Goal: Answer question/provide support

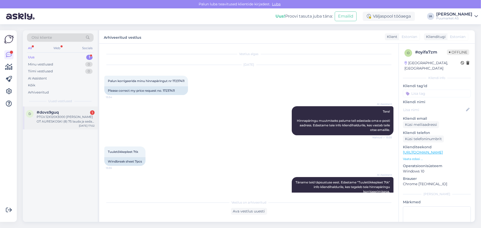
click at [59, 124] on div "PTGV.12X120X3000 [PERSON_NAME] OT AURESKOSKI (8) 75 lauda ja seda sama lauda 12…" at bounding box center [66, 119] width 58 height 9
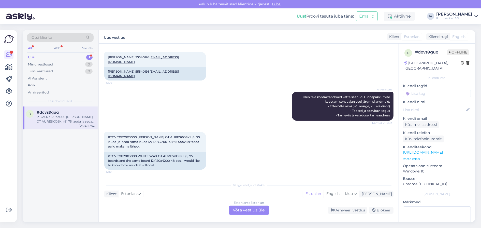
scroll to position [231, 0]
click at [252, 209] on div "Estonian to Estonian Võta vestlus üle" at bounding box center [249, 209] width 40 height 9
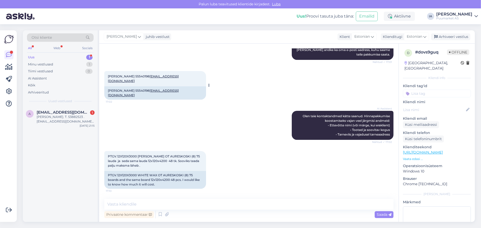
scroll to position [178, 0]
drag, startPoint x: 108, startPoint y: 171, endPoint x: 134, endPoint y: 186, distance: 30.1
click at [134, 171] on div "PTGV.12X120X3000 [PERSON_NAME] OT AURESKOSKI (8) 75 lauda ja seda sama lauda 12…" at bounding box center [155, 161] width 102 height 20
copy span "PTGV.12X120X3000 [PERSON_NAME] OT AURESKOSKI (8) 75 lauda ja seda sama lauda 12…"
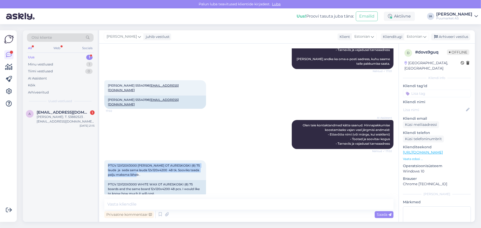
scroll to position [127, 0]
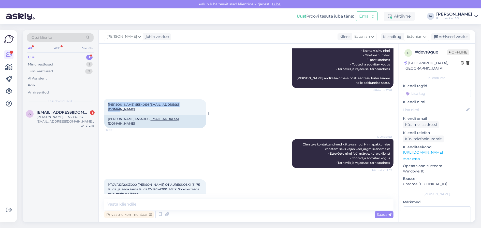
drag, startPoint x: 108, startPoint y: 127, endPoint x: 167, endPoint y: 130, distance: 59.9
click at [167, 115] on div "[PERSON_NAME] 55540198 [EMAIL_ADDRESS][DOMAIN_NAME] 17:02" at bounding box center [155, 106] width 102 height 15
copy span "[PERSON_NAME] 55540198 [EMAIL_ADDRESS][DOMAIN_NAME]"
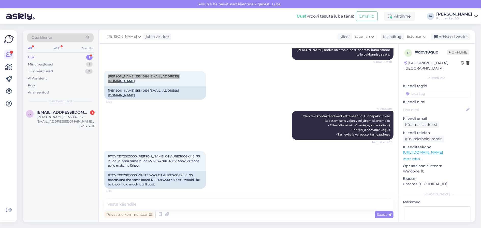
scroll to position [211, 0]
click at [163, 213] on icon at bounding box center [160, 215] width 6 height 8
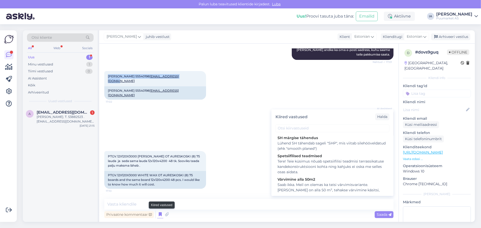
click at [163, 213] on icon at bounding box center [160, 215] width 6 height 8
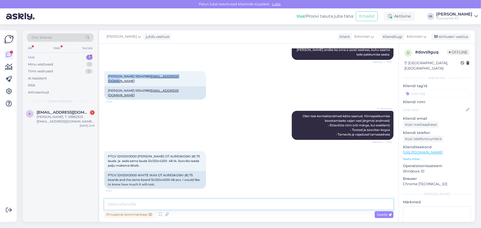
click at [124, 206] on textarea at bounding box center [248, 204] width 289 height 11
type textarea "Saadame teile peatselt pakkumise."
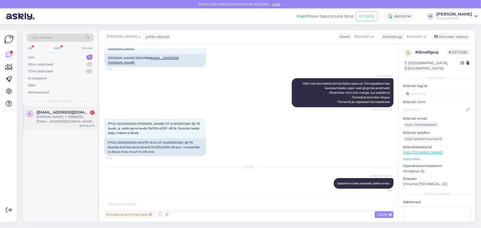
click at [60, 124] on div "[PERSON_NAME]. Т. 53882523 . [EMAIL_ADDRESS][DOMAIN_NAME] доставка в [GEOGRAPHI…" at bounding box center [66, 119] width 58 height 9
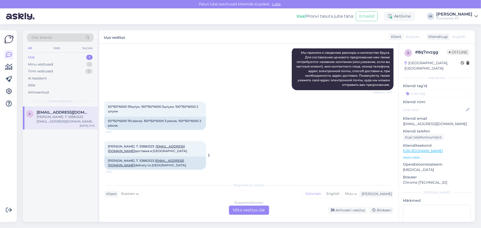
scroll to position [101, 0]
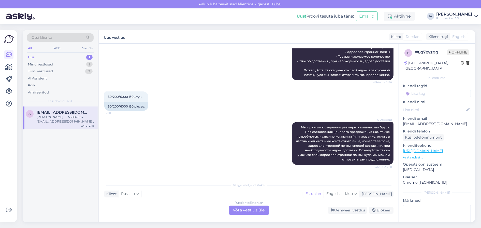
click at [254, 211] on div "Russian to Estonian Võta vestlus üle" at bounding box center [249, 209] width 40 height 9
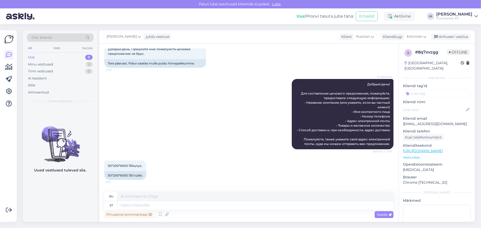
scroll to position [0, 0]
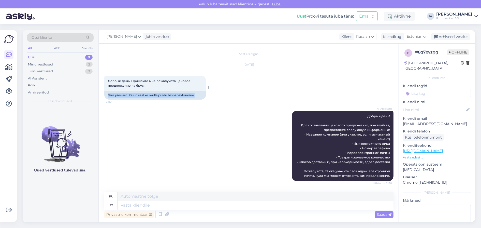
drag, startPoint x: 108, startPoint y: 101, endPoint x: 161, endPoint y: 107, distance: 53.6
click at [161, 100] on div "Tere päevast. Palun saatke mulle puidu hinnapakkumine." at bounding box center [155, 95] width 102 height 9
copy div "Tere päevast. Palun saatke mulle puidu hinnapakkumine."
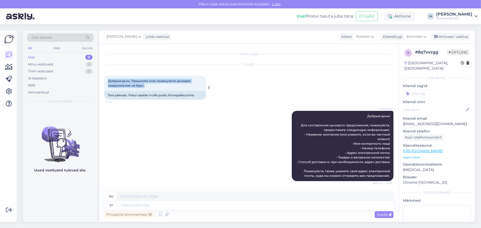
drag, startPoint x: 108, startPoint y: 83, endPoint x: 182, endPoint y: 88, distance: 74.0
click at [182, 88] on div "Добрый день. Пришлите мне пожалуйста ценовое предложение на брус. 21:10" at bounding box center [155, 83] width 102 height 15
copy span "Добрый день. Пришлите мне пожалуйста ценовое предложение на брус."
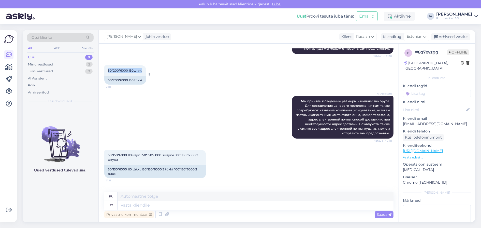
drag, startPoint x: 108, startPoint y: 116, endPoint x: 152, endPoint y: 113, distance: 43.6
click at [146, 76] on div "50*200*6000 130штук. 21:11" at bounding box center [125, 70] width 42 height 11
copy span "50*200*6000 130штук."
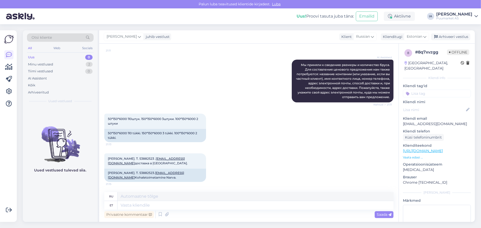
scroll to position [240, 0]
drag, startPoint x: 108, startPoint y: 110, endPoint x: 152, endPoint y: 115, distance: 44.3
click at [152, 115] on div "50*150*6000 110штук. 150*150*6000 3штуки. 100*150*6000 2 штуки 21:13" at bounding box center [155, 121] width 102 height 15
copy span "50*150*6000 110штук. 150*150*6000 3штуки. 100*150*6000 2 штуки"
drag, startPoint x: 108, startPoint y: 155, endPoint x: 145, endPoint y: 162, distance: 38.2
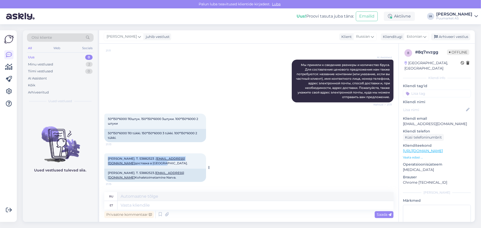
click at [145, 162] on div "[PERSON_NAME]. Т. 53882523 . [EMAIL_ADDRESS][DOMAIN_NAME] доставка в [GEOGRAPHI…" at bounding box center [155, 160] width 102 height 15
copy span "[PERSON_NAME]. Т. 53882523 . [EMAIL_ADDRESS][DOMAIN_NAME] доставка в [GEOGRAPHI…"
click at [163, 212] on icon at bounding box center [160, 215] width 6 height 8
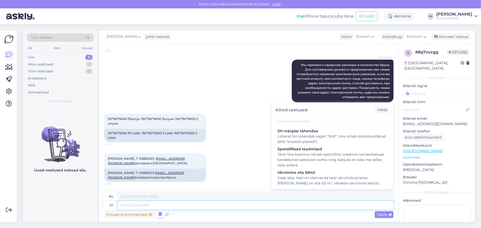
click at [148, 206] on textarea at bounding box center [256, 205] width 276 height 9
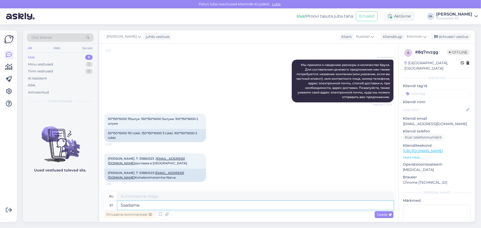
type textarea "Saadame"
type textarea "Мы отправляем"
type textarea "Saadame teile p"
type textarea "Мы вышлем вам"
type textarea "Saadame teile peatselt pa"
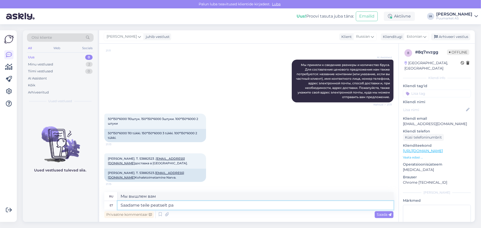
type textarea "Мы отправим его вам в ближайшее время."
type textarea "Saadame teile peatselt pakkumise."
type textarea "Мы вышлем вам предложение в ближайшее время."
type textarea "Saadame teile peatselt pakkumise."
click at [389, 216] on icon at bounding box center [390, 214] width 3 height 3
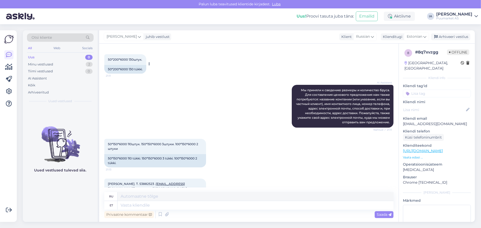
scroll to position [0, 0]
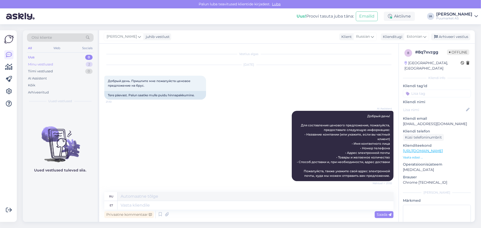
click at [51, 65] on div "Minu vestlused" at bounding box center [40, 64] width 25 height 5
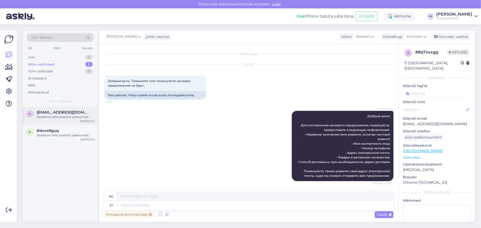
click at [59, 119] on div "Saadame teile peatselt pakkumise." at bounding box center [66, 117] width 58 height 5
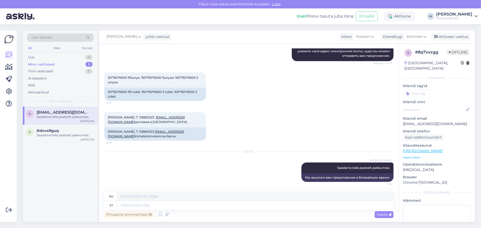
drag, startPoint x: 450, startPoint y: 36, endPoint x: 305, endPoint y: 37, distance: 145.1
click at [450, 36] on div "Arhiveeri vestlus" at bounding box center [450, 36] width 39 height 7
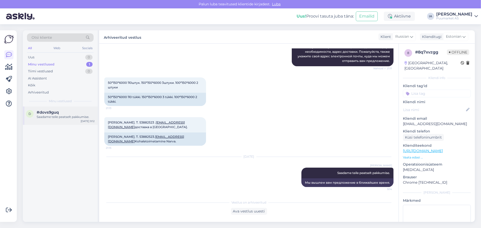
click at [63, 119] on div "Saadame teile peatselt pakkumise." at bounding box center [66, 117] width 58 height 5
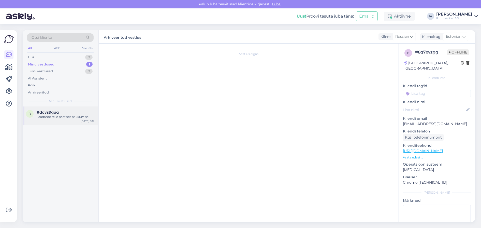
scroll to position [245, 0]
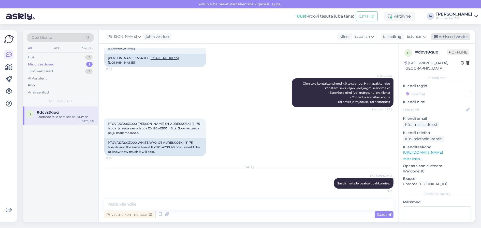
click at [449, 39] on div "Arhiveeri vestlus" at bounding box center [450, 36] width 39 height 7
